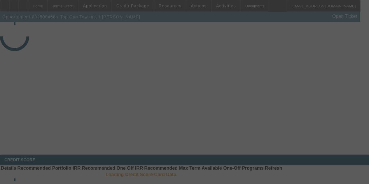
select select "3"
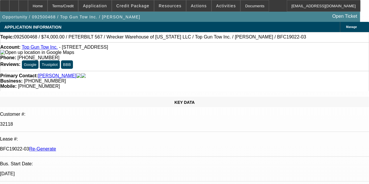
select select "0"
select select "2"
select select "0.1"
select select "4"
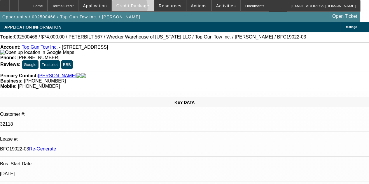
click at [135, 8] on span at bounding box center [133, 6] width 42 height 14
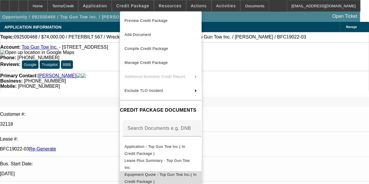
click at [167, 174] on span "Equipment Quote - Top Gun Tow Inc.( In Credit Package )" at bounding box center [161, 178] width 72 height 11
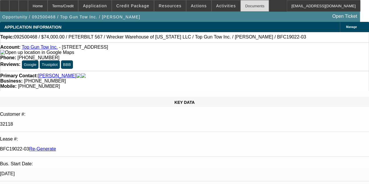
click at [249, 8] on div "Documents" at bounding box center [255, 6] width 29 height 12
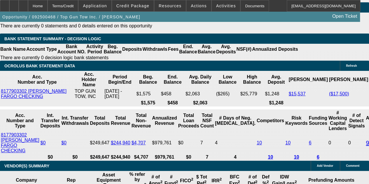
scroll to position [1296, 0]
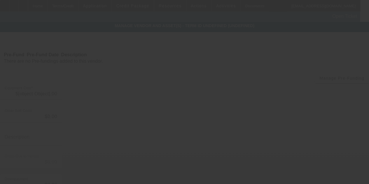
type input "$85,316.69"
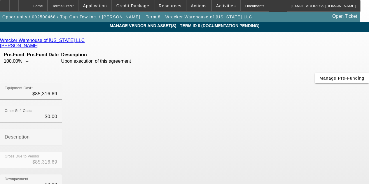
click at [37, 41] on link "Wrecker Warehouse of Texas LLC" at bounding box center [42, 40] width 85 height 5
click at [28, 6] on div at bounding box center [23, 6] width 9 height 12
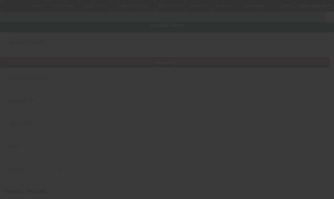
type input "Top Gun Tow Inc."
type input "[STREET_ADDRESS]"
type input "87401"
type input "Farmington"
type input "[PHONE_NUMBER]"
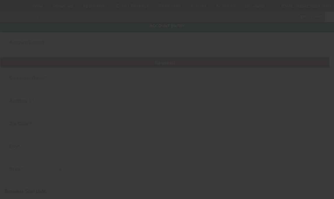
type input "socalimpound@yahoo.com"
type input "San Juan"
type input "883628698"
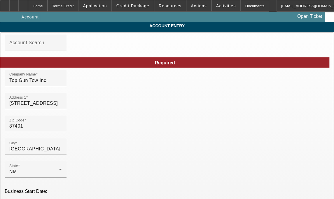
type input "9/22/2025"
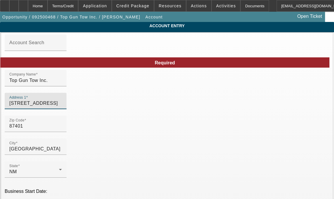
click at [62, 107] on input "305 W Cedar St" at bounding box center [35, 103] width 53 height 7
type input "3"
type input "2405 W Aztec Blvd"
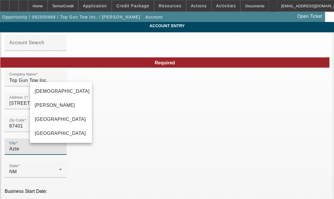
click at [61, 150] on div "City Azte" at bounding box center [35, 146] width 53 height 16
type input "Aztec"
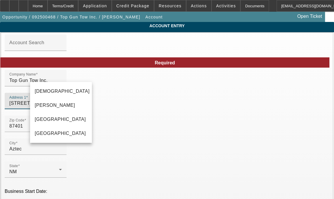
click at [62, 105] on input "2405 W Aztec Blvd" at bounding box center [35, 103] width 53 height 7
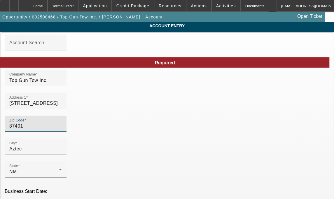
click at [56, 129] on input "87401" at bounding box center [35, 125] width 53 height 7
type input "8740"
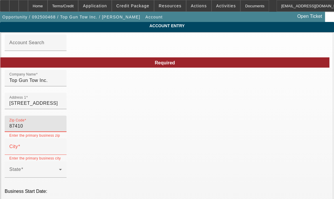
type input "87410"
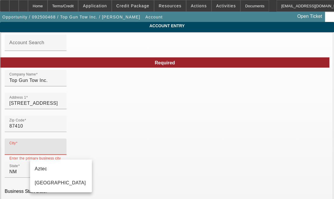
click at [51, 150] on input "City" at bounding box center [35, 148] width 53 height 7
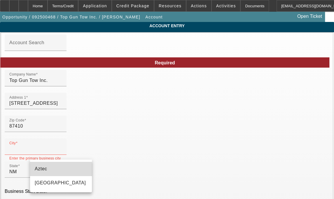
click at [40, 170] on span "Aztec" at bounding box center [41, 168] width 13 height 5
type input "Aztec"
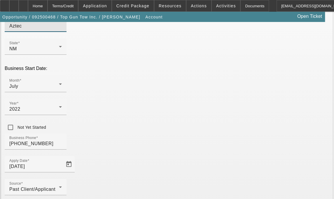
scroll to position [141, 0]
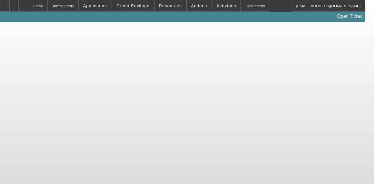
click at [48, 6] on div "Home" at bounding box center [38, 6] width 20 height 12
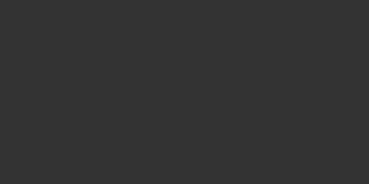
select select "3"
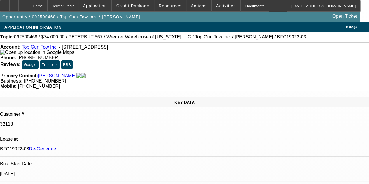
select select "0"
select select "2"
select select "0.1"
select select "4"
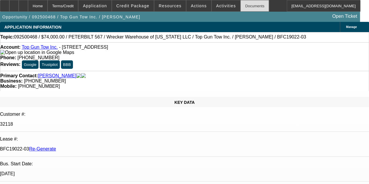
click at [241, 8] on div "Documents" at bounding box center [255, 6] width 29 height 12
click at [5, 4] on icon at bounding box center [5, 4] width 0 height 0
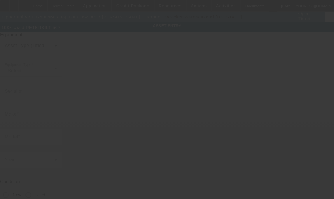
type input "1XPCD29X9JD253095"
type input "Peterbilt"
type input "567"
radio input "true"
type input "305 W Cedar St"
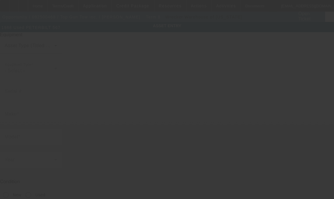
type input "Farmington"
type input "87401"
type input "San Juan"
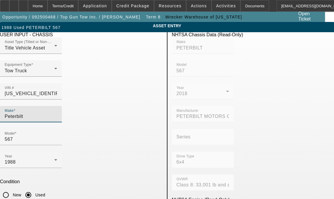
click at [52, 113] on input "Peterbilt" at bounding box center [31, 116] width 53 height 7
type input "P"
type input "J"
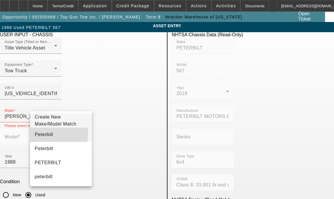
click at [48, 137] on span "Peterbilt" at bounding box center [44, 134] width 18 height 7
type input "Peterbilt"
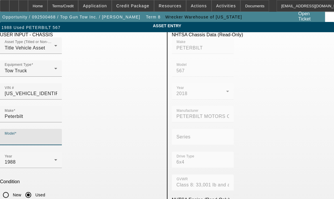
click at [57, 135] on input "Model" at bounding box center [31, 138] width 53 height 7
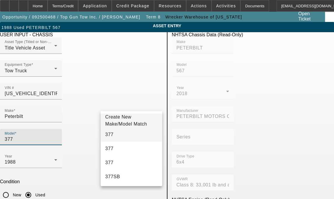
type input "377"
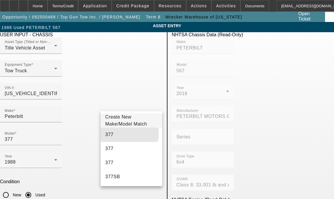
click at [113, 135] on mat-option "377" at bounding box center [132, 134] width 62 height 14
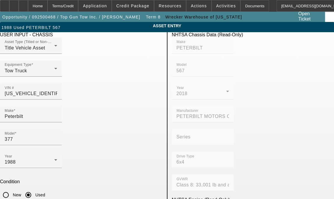
type textarea "with"
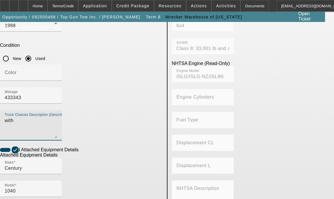
scroll to position [133, 0]
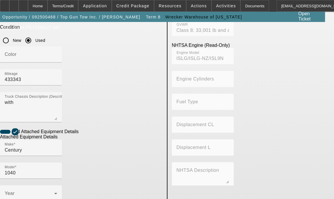
scroll to position [176, 0]
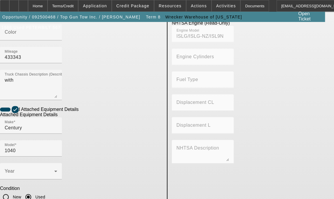
type textarea "Wrecker includes all accessories, attachments and options"
drag, startPoint x: 69, startPoint y: 190, endPoint x: 27, endPoint y: 192, distance: 41.2
type input "2405 W Aztec Blvd"
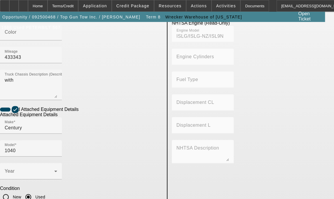
scroll to position [291, 0]
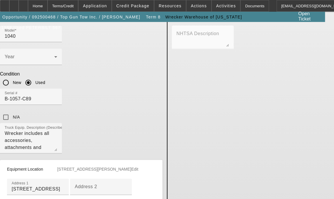
type input "Aztec"
type input "87410"
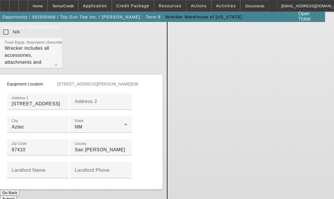
click at [17, 195] on button "Submit" at bounding box center [8, 198] width 17 height 6
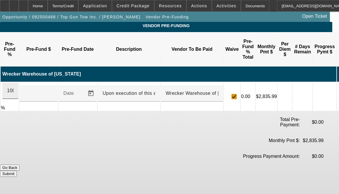
click at [18, 83] on div "100" at bounding box center [10, 91] width 16 height 16
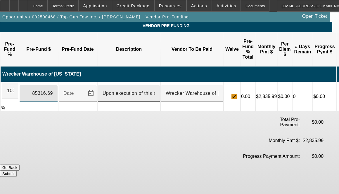
type input "$85,316.69"
click at [125, 90] on input "Upon execution of this agreement" at bounding box center [128, 93] width 53 height 7
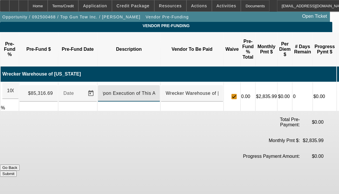
scroll to position [0, 6]
type input "Upon Execution of This Agreement"
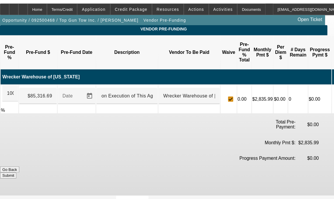
scroll to position [0, 0]
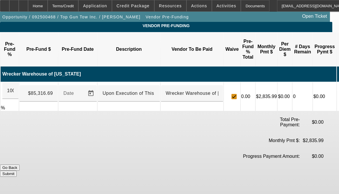
click at [17, 171] on button "Submit" at bounding box center [8, 174] width 17 height 6
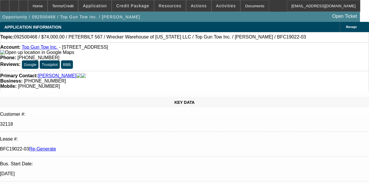
select select "3"
select select "0"
select select "2"
select select "0.1"
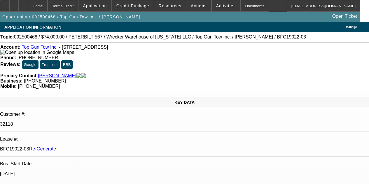
select select "4"
click at [217, 7] on span "Activities" at bounding box center [226, 6] width 20 height 5
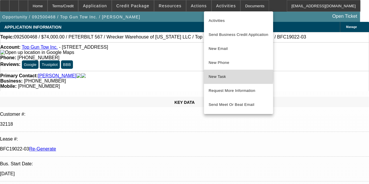
click at [218, 76] on span "New Task" at bounding box center [239, 76] width 60 height 7
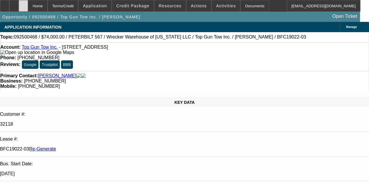
click at [28, 3] on div at bounding box center [23, 6] width 9 height 12
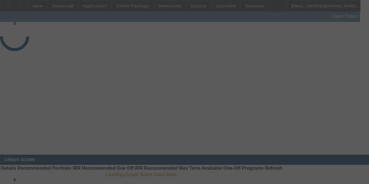
select select "3"
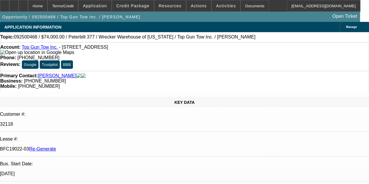
select select "0"
select select "2"
select select "0.1"
select select "4"
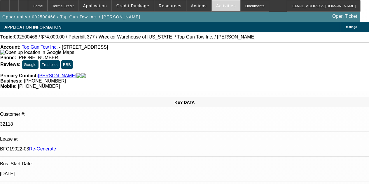
click at [221, 5] on span "Activities" at bounding box center [226, 6] width 20 height 5
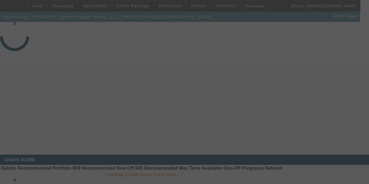
select select "3"
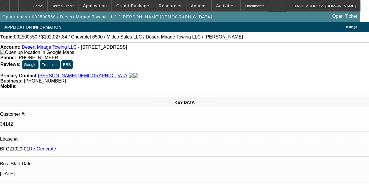
select select "0"
select select "3"
select select "0.1"
select select "4"
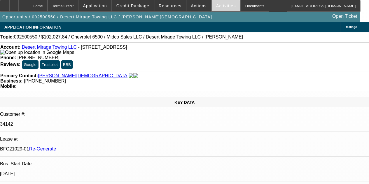
click at [216, 5] on span "Activities" at bounding box center [226, 6] width 20 height 5
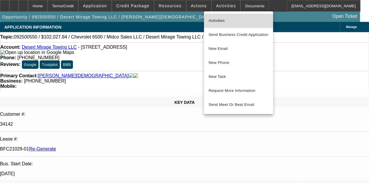
click at [214, 20] on span "Activities" at bounding box center [239, 20] width 60 height 7
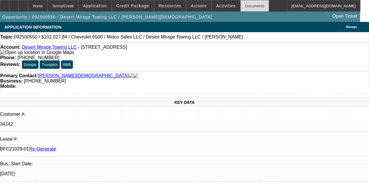
click at [249, 4] on div "Documents" at bounding box center [255, 6] width 29 height 12
click at [216, 5] on span "Activities" at bounding box center [226, 6] width 20 height 5
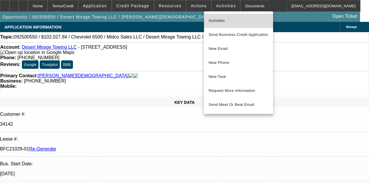
click at [212, 20] on span "Activities" at bounding box center [239, 20] width 60 height 7
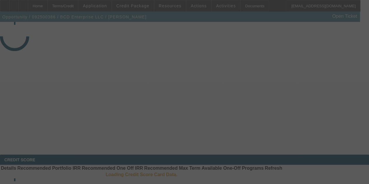
select select "3"
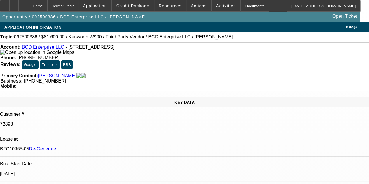
select select "0.15"
select select "2"
select select "0"
select select "6"
